Goal: Information Seeking & Learning: Learn about a topic

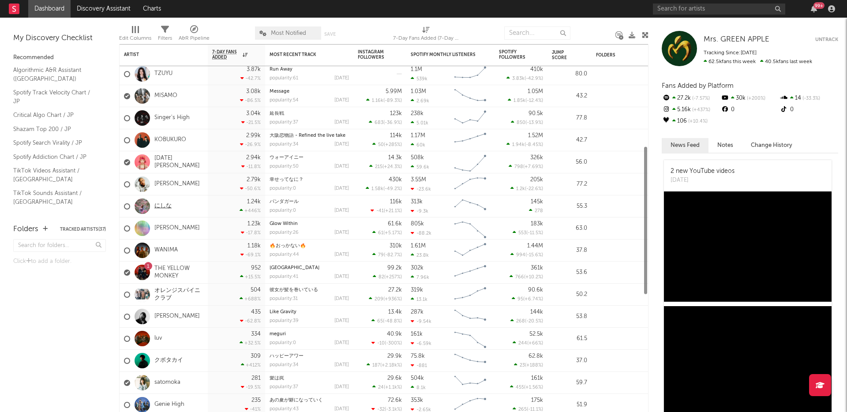
click at [158, 203] on link "にしな" at bounding box center [162, 207] width 17 height 8
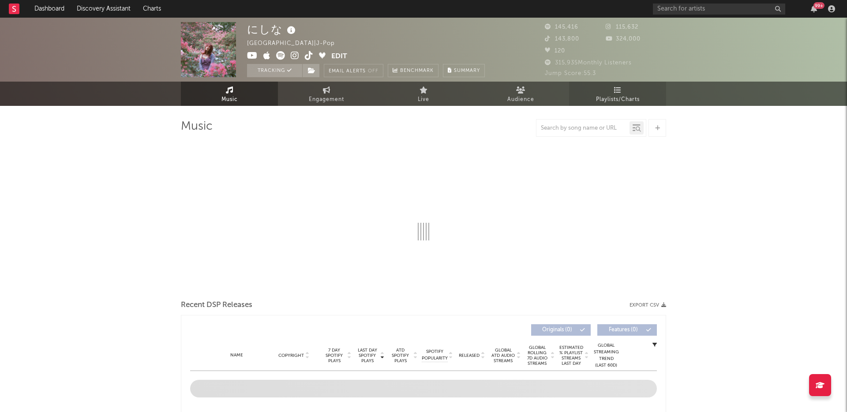
click at [609, 94] on span "Playlists/Charts" at bounding box center [618, 99] width 44 height 11
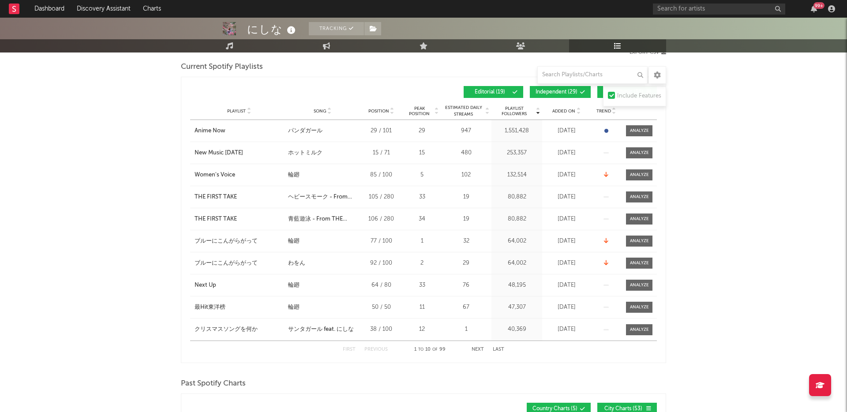
scroll to position [36, 0]
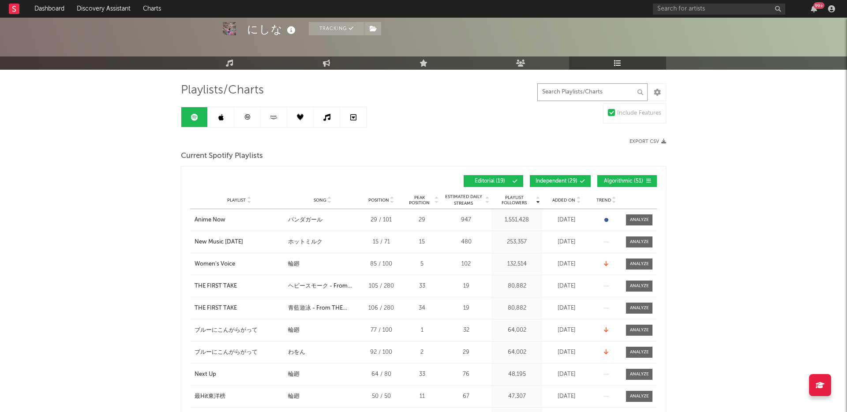
click at [578, 93] on input "text" at bounding box center [593, 92] width 110 height 18
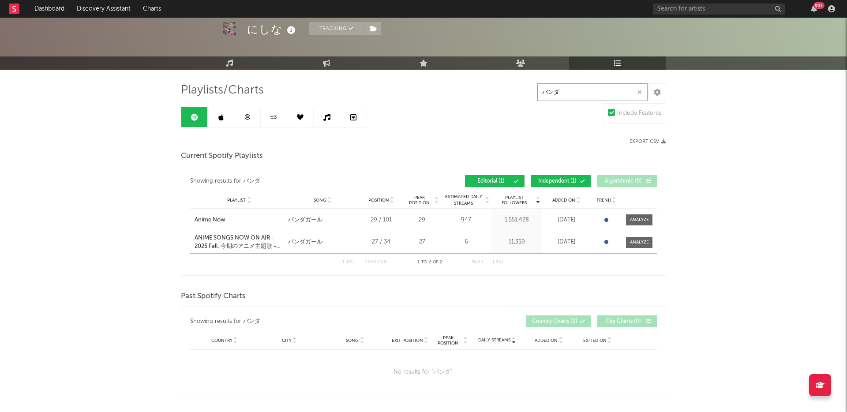
type input "パンダ"
drag, startPoint x: 173, startPoint y: 222, endPoint x: 231, endPoint y: 222, distance: 57.4
click at [231, 222] on div "にしな Tracking [GEOGRAPHIC_DATA] | J-Pop Edit Tracking Email Alerts Off Benchmark…" at bounding box center [423, 340] width 847 height 719
copy div "Anime Now"
click at [220, 238] on div "ANIME SONGS NOW ON AIR - 2025 Fall: 今期のアニメ主題歌 - 2025秋" at bounding box center [239, 242] width 89 height 17
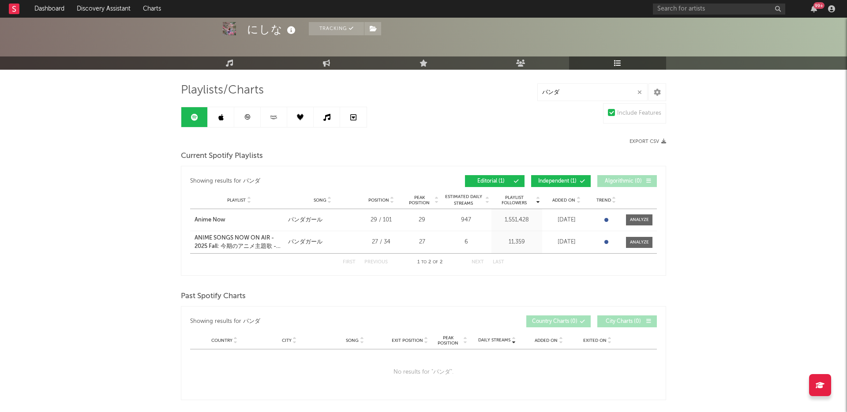
click at [457, 141] on div "Export CSV" at bounding box center [545, 142] width 243 height 6
